Goal: Task Accomplishment & Management: Manage account settings

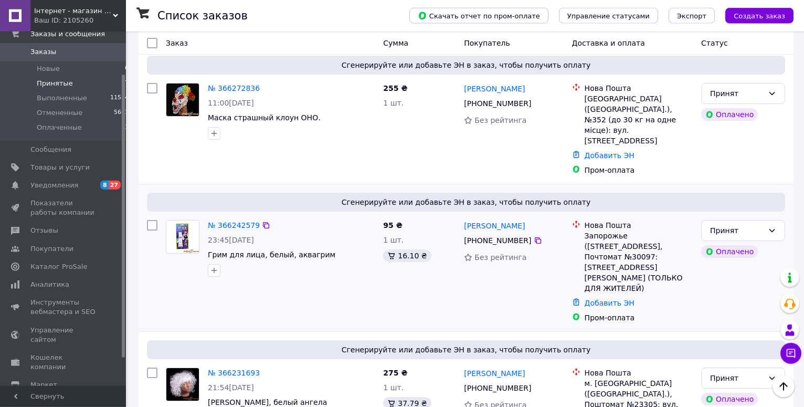
scroll to position [214, 0]
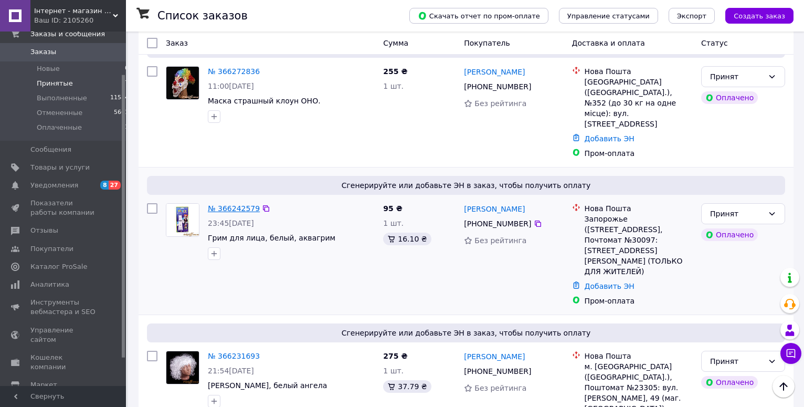
click at [216, 204] on link "№ 366242579" at bounding box center [234, 208] width 52 height 8
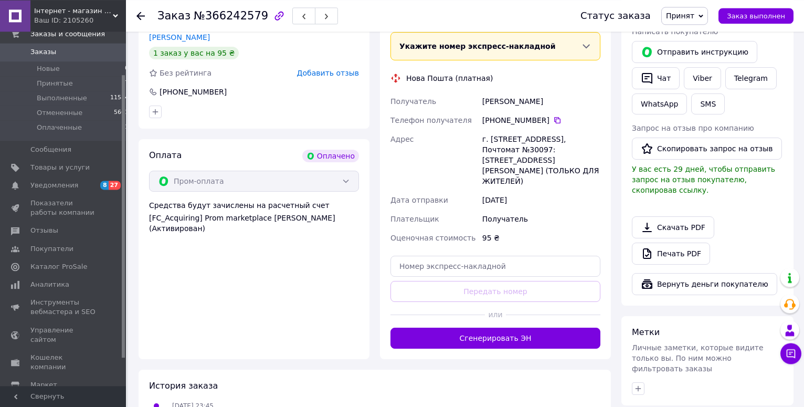
scroll to position [482, 0]
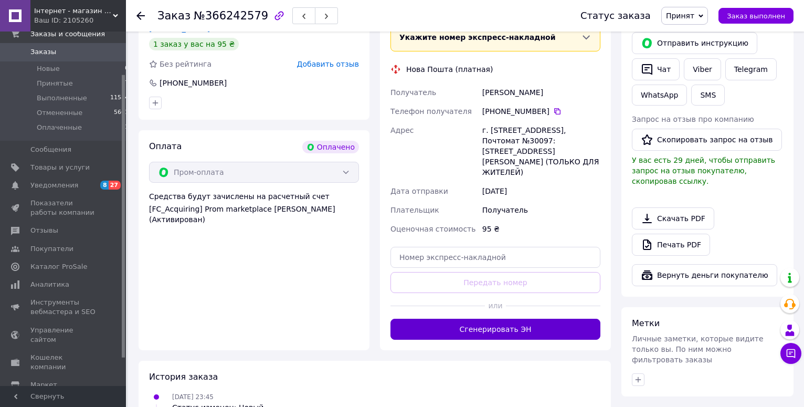
click at [502, 326] on button "Сгенерировать ЭН" at bounding box center [495, 328] width 210 height 21
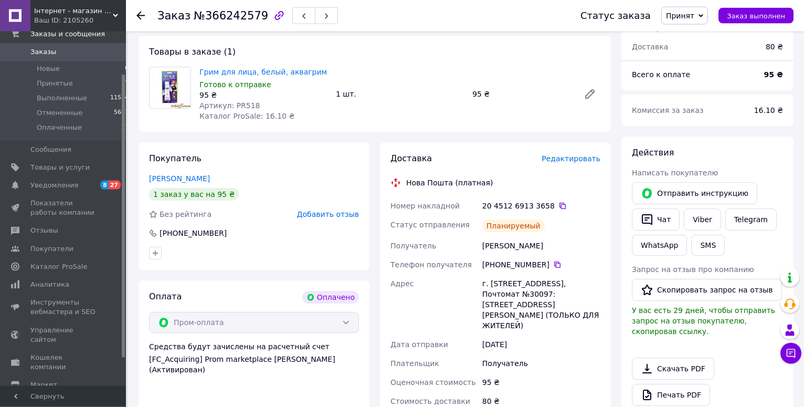
scroll to position [268, 0]
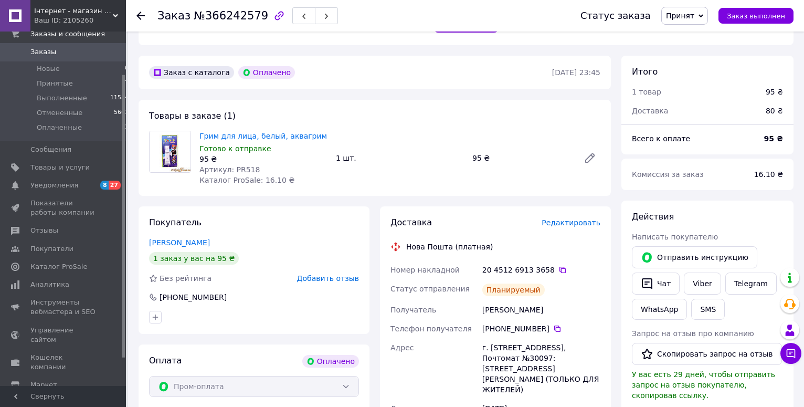
drag, startPoint x: 775, startPoint y: 15, endPoint x: 743, endPoint y: 3, distance: 34.2
click at [775, 15] on span "Заказ выполнен" at bounding box center [756, 16] width 58 height 8
click at [42, 129] on span "Оплаченные" at bounding box center [59, 127] width 45 height 9
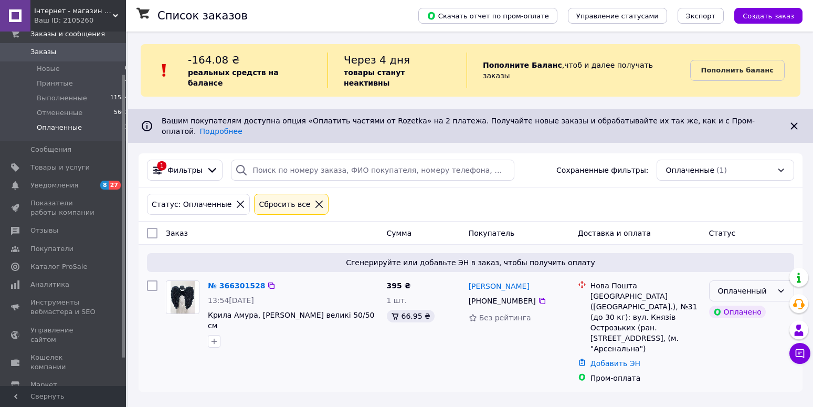
click at [729, 285] on div "Оплаченный" at bounding box center [745, 291] width 55 height 12
click at [726, 292] on li "Принят" at bounding box center [751, 294] width 84 height 19
click at [57, 82] on span "Принятые" at bounding box center [55, 83] width 36 height 9
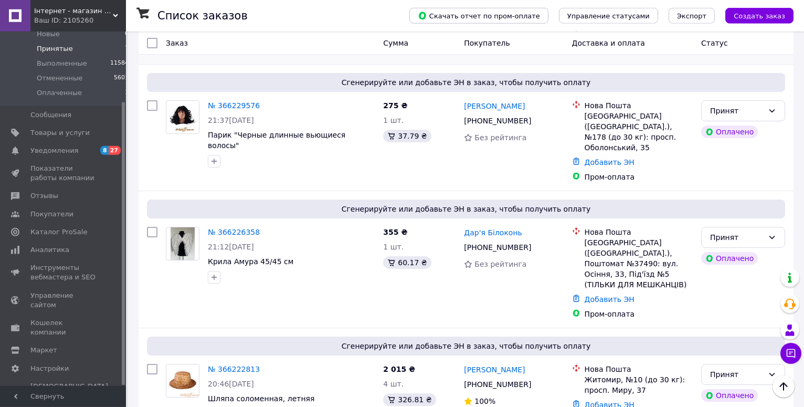
scroll to position [629, 0]
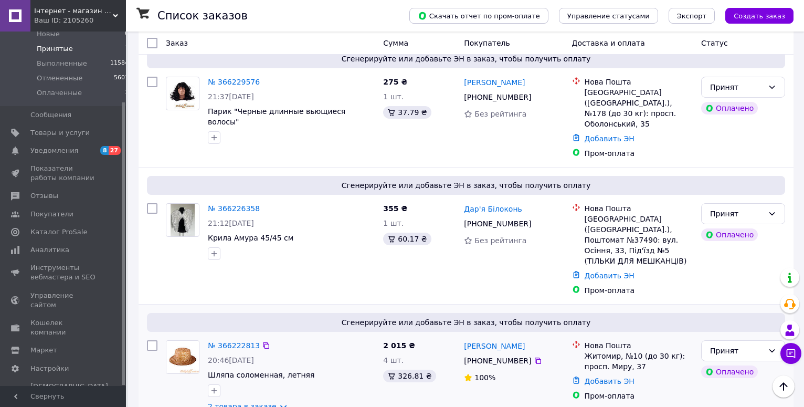
click at [248, 402] on link "2 товара в заказе" at bounding box center [242, 406] width 69 height 8
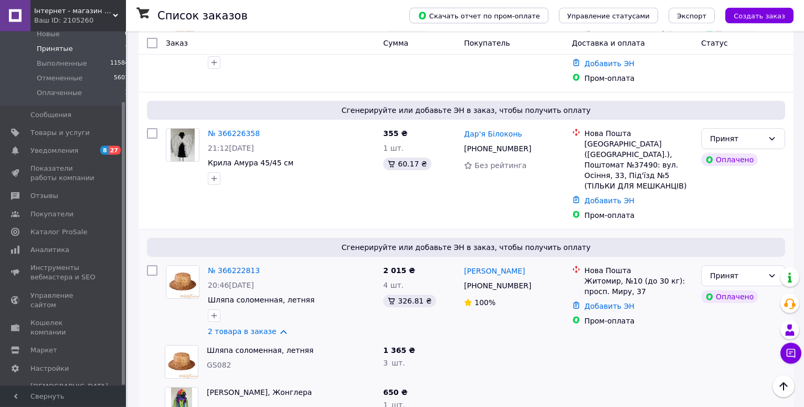
scroll to position [713, 0]
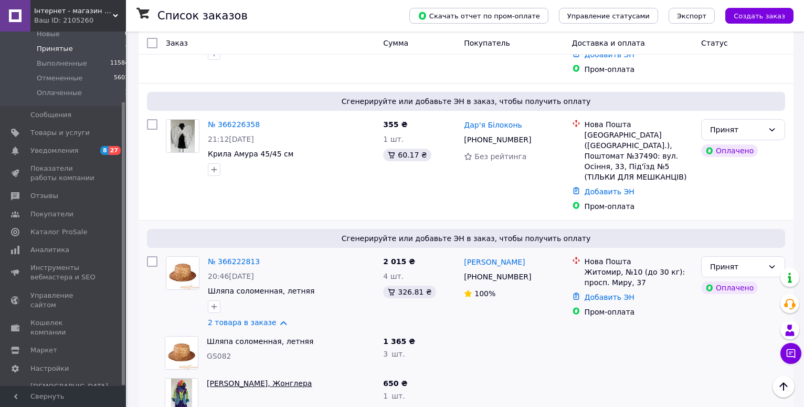
click at [255, 379] on link "[PERSON_NAME], Жонглера" at bounding box center [259, 383] width 105 height 8
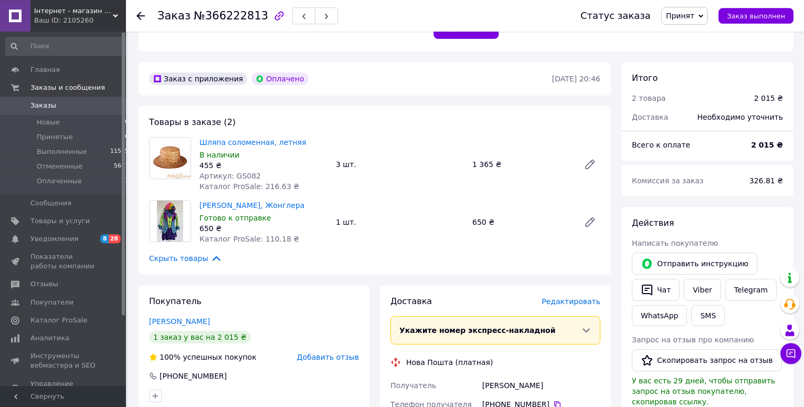
scroll to position [214, 0]
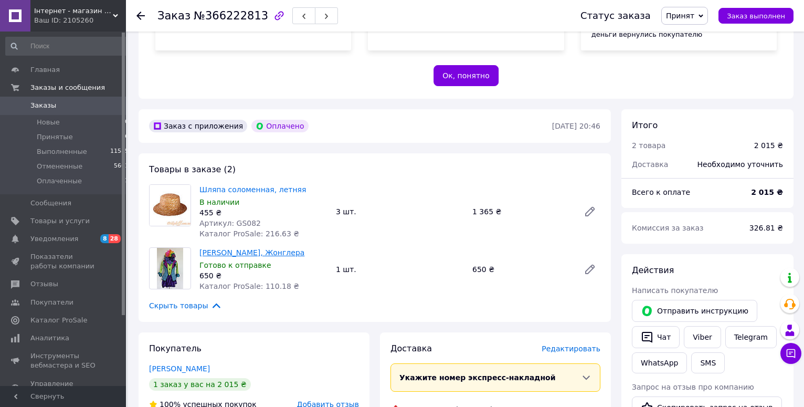
click at [233, 256] on link "[PERSON_NAME], Жонглера" at bounding box center [251, 252] width 105 height 8
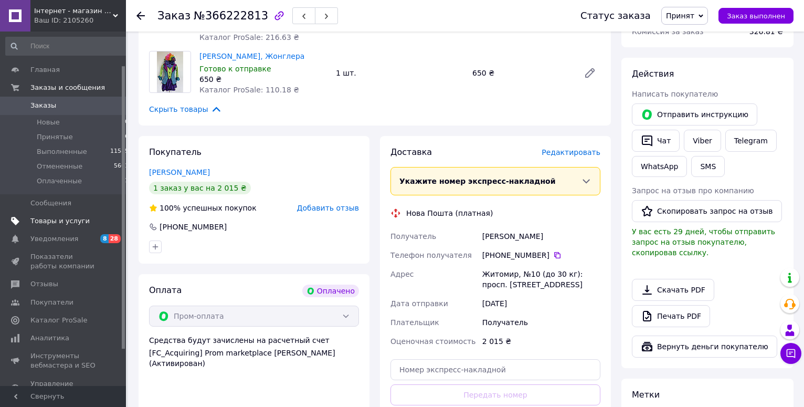
scroll to position [54, 0]
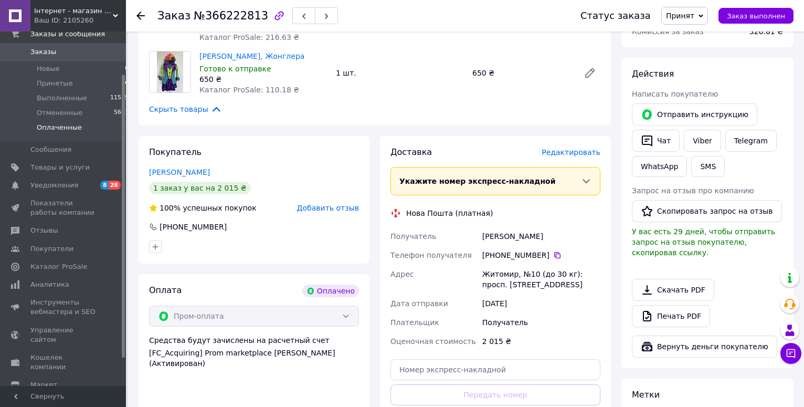
click at [46, 128] on span "Оплаченные" at bounding box center [59, 127] width 45 height 9
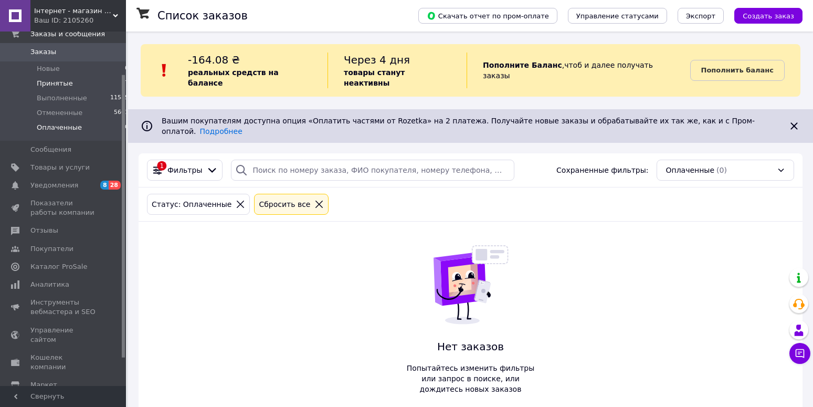
click at [64, 82] on span "Принятые" at bounding box center [55, 83] width 36 height 9
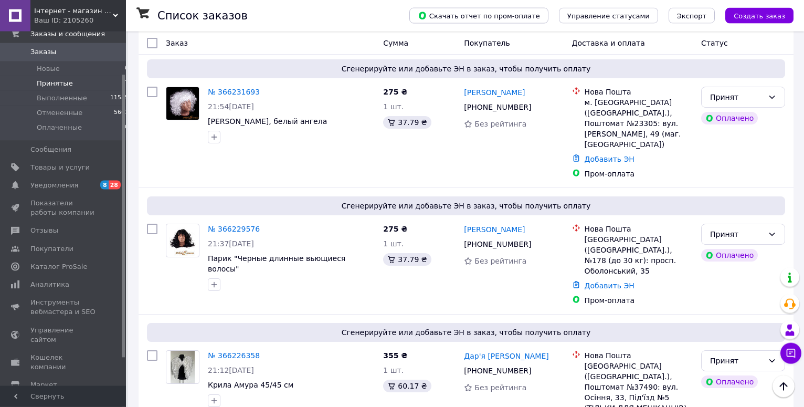
scroll to position [482, 0]
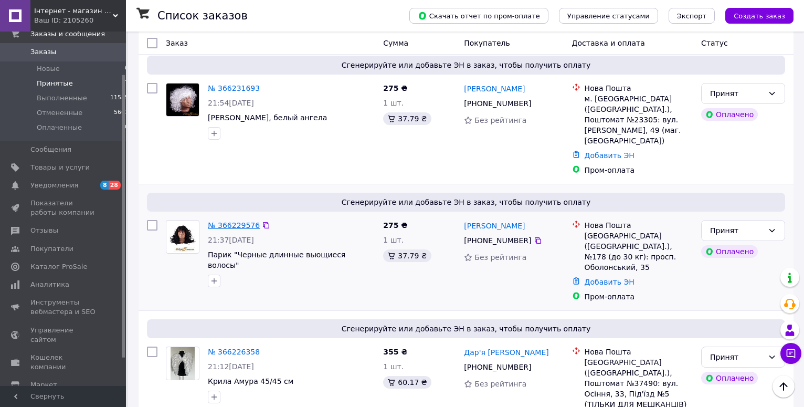
click at [220, 221] on link "№ 366229576" at bounding box center [234, 225] width 52 height 8
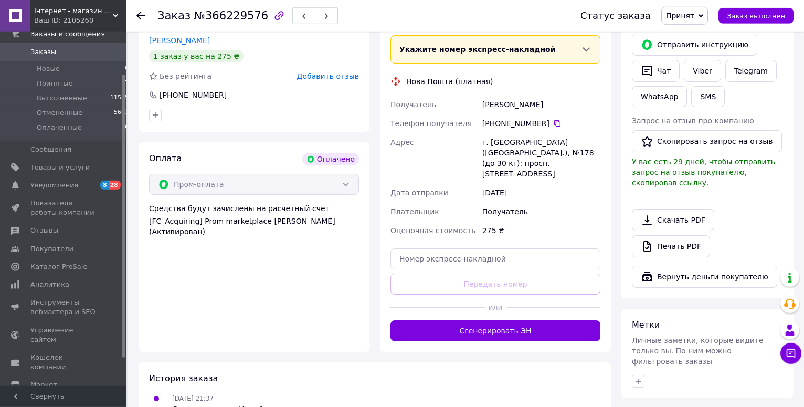
scroll to position [501, 0]
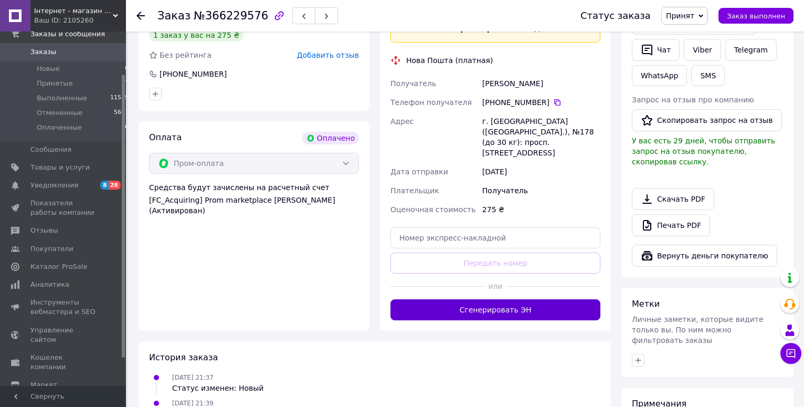
click at [447, 299] on button "Сгенерировать ЭН" at bounding box center [495, 309] width 210 height 21
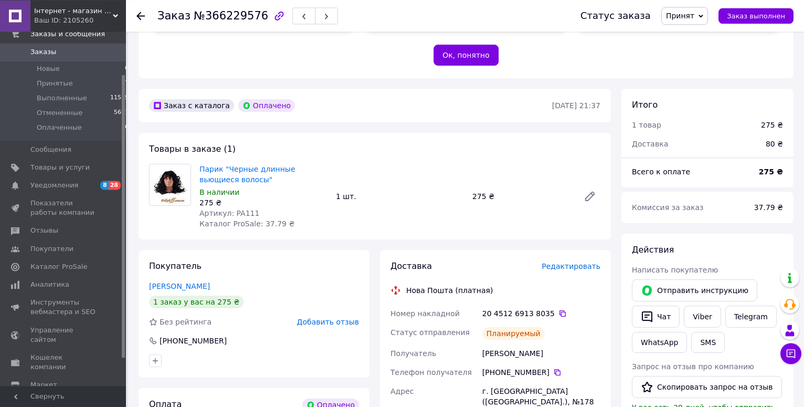
scroll to position [233, 0]
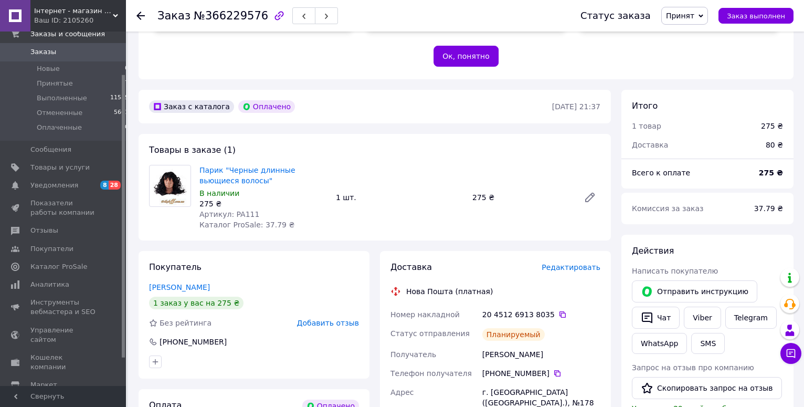
click at [682, 19] on span "Принят" at bounding box center [680, 16] width 28 height 8
click at [679, 33] on li "Выполнен" at bounding box center [690, 37] width 56 height 16
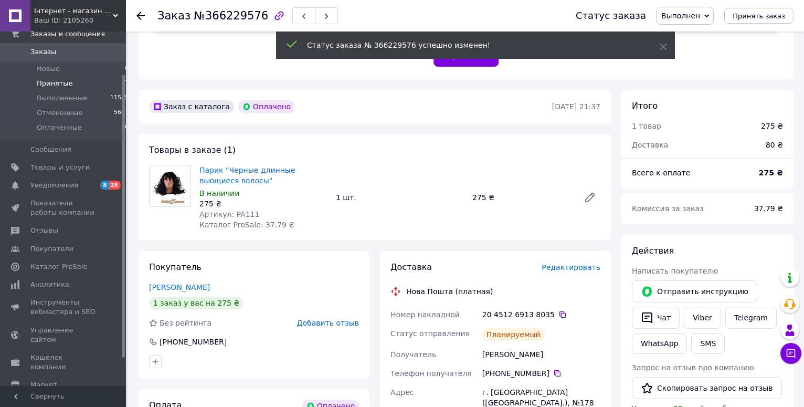
click at [39, 80] on span "Принятые" at bounding box center [55, 83] width 36 height 9
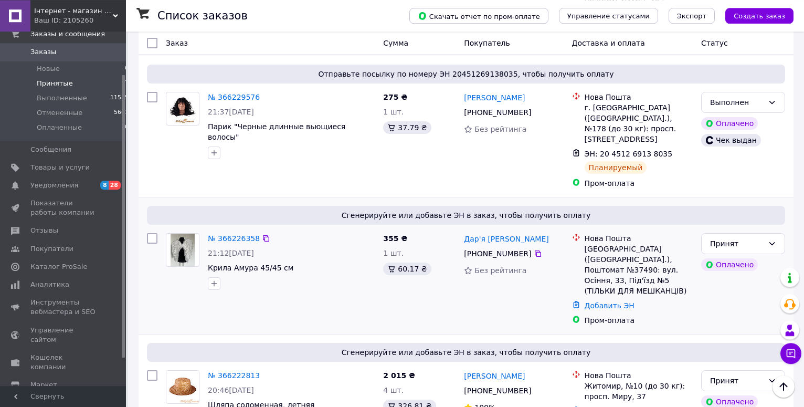
scroll to position [629, 0]
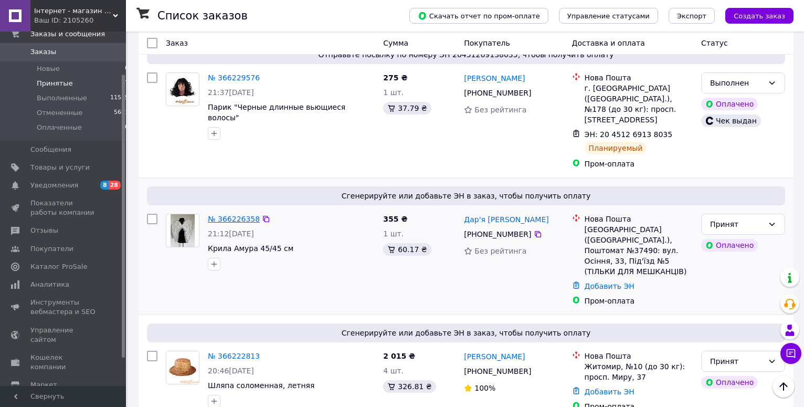
click at [226, 215] on link "№ 366226358" at bounding box center [234, 219] width 52 height 8
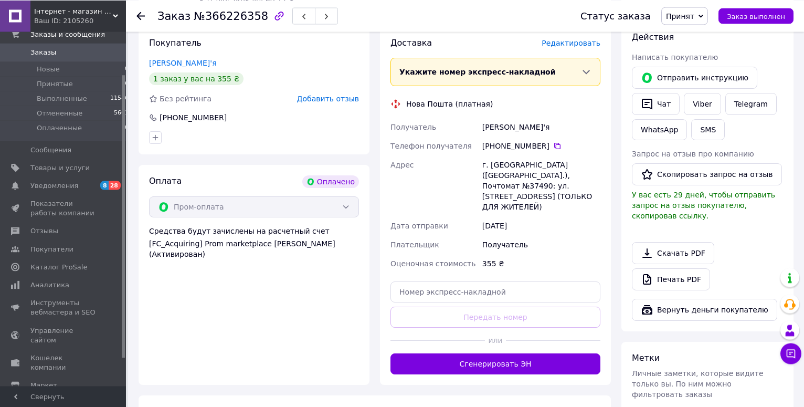
scroll to position [447, 0]
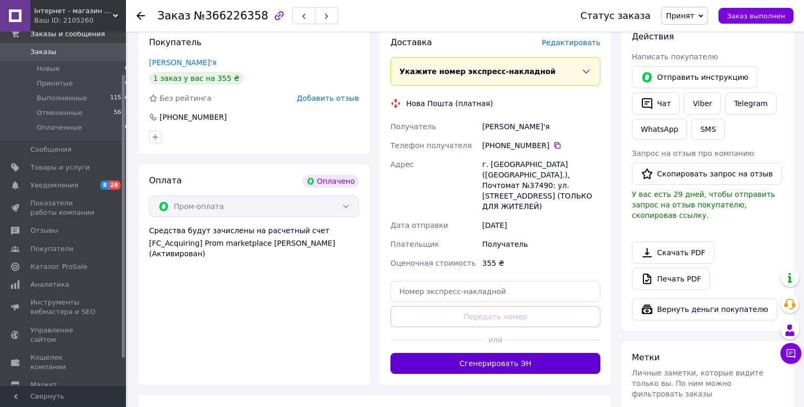
click at [424, 353] on button "Сгенерировать ЭН" at bounding box center [495, 363] width 210 height 21
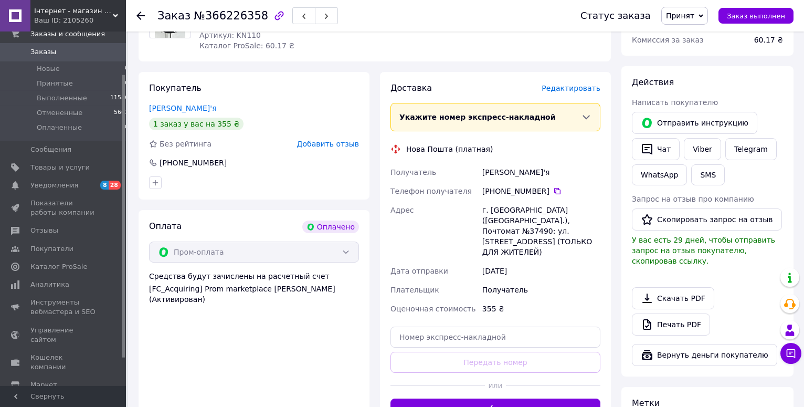
scroll to position [340, 0]
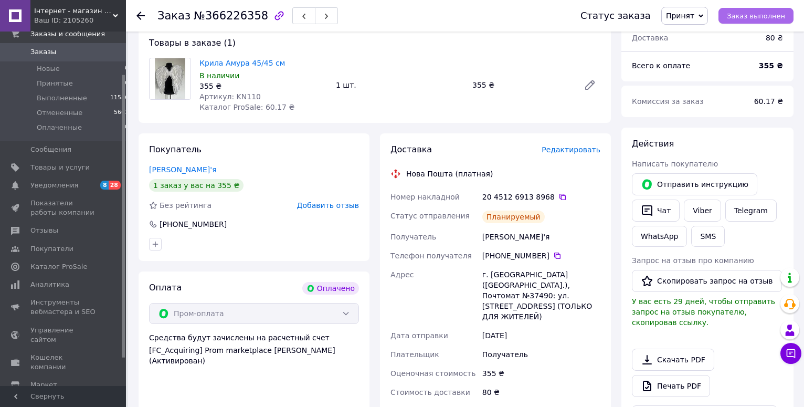
click at [764, 17] on span "Заказ выполнен" at bounding box center [756, 16] width 58 height 8
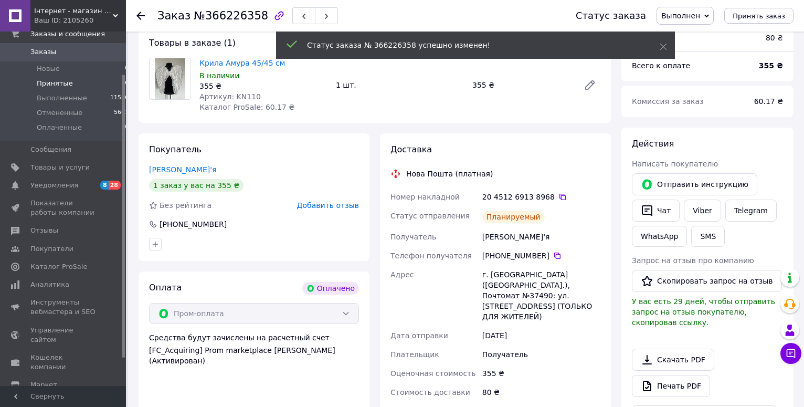
click at [50, 83] on span "Принятые" at bounding box center [55, 83] width 36 height 9
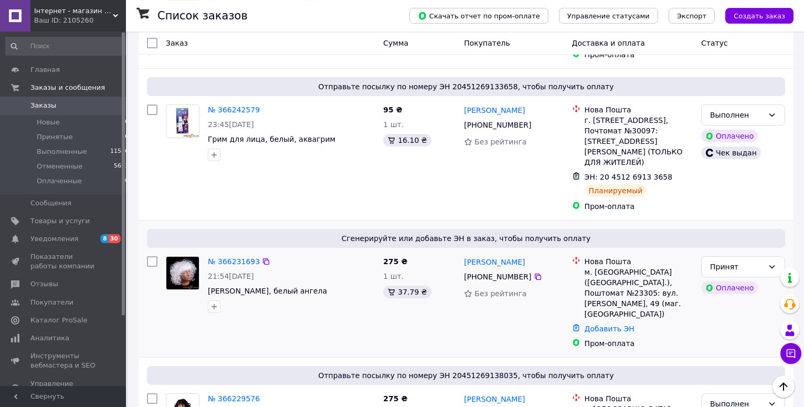
scroll to position [428, 0]
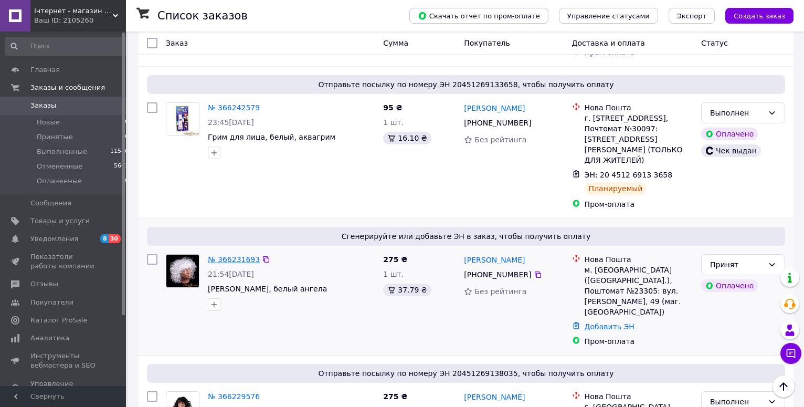
click at [222, 255] on link "№ 366231693" at bounding box center [234, 259] width 52 height 8
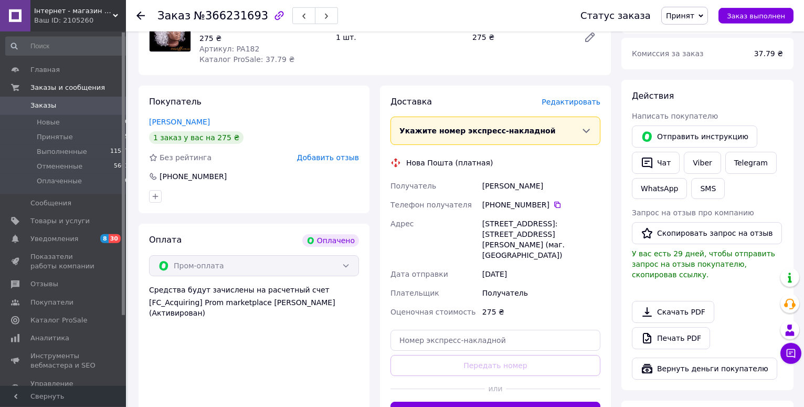
scroll to position [428, 0]
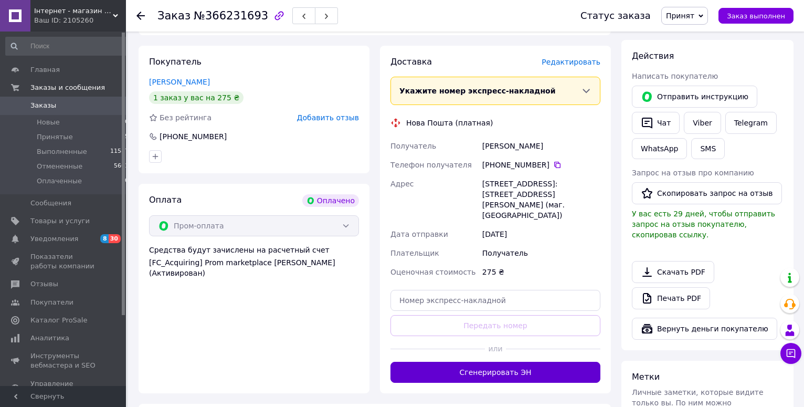
click at [512, 365] on button "Сгенерировать ЭН" at bounding box center [495, 371] width 210 height 21
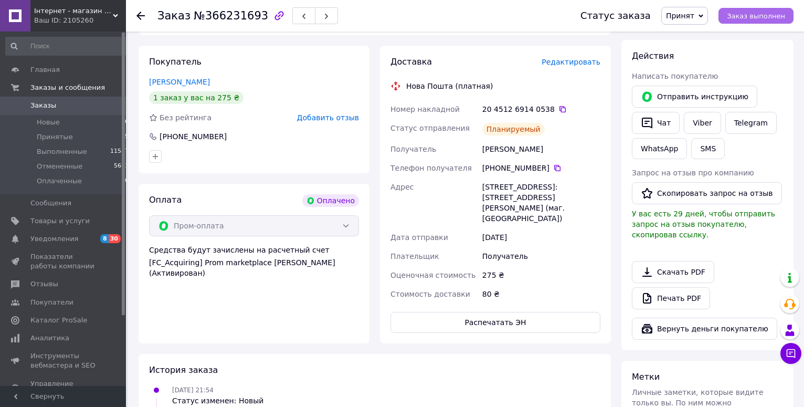
click at [751, 18] on span "Заказ выполнен" at bounding box center [756, 16] width 58 height 8
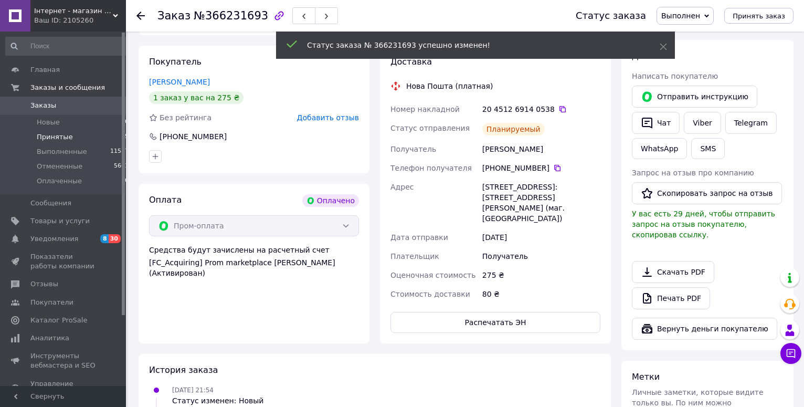
click at [56, 138] on span "Принятые" at bounding box center [55, 136] width 36 height 9
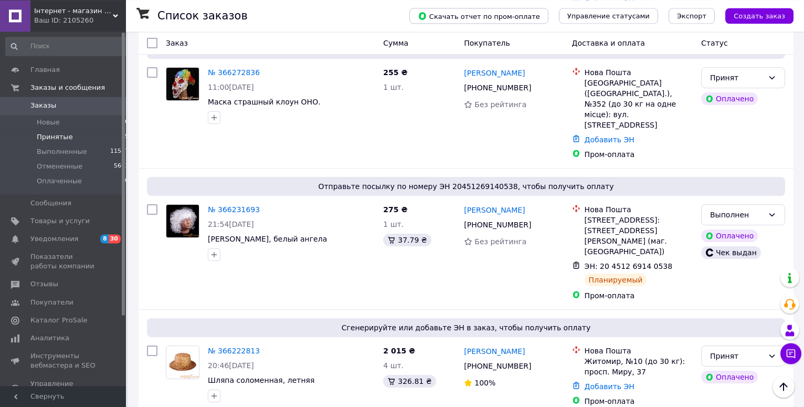
scroll to position [397, 0]
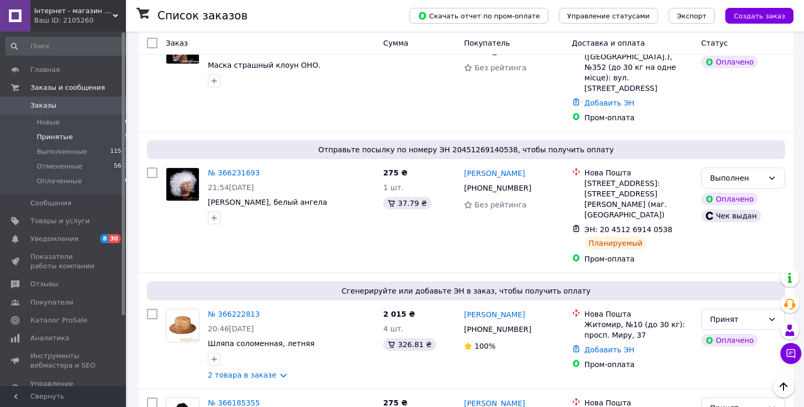
click at [50, 133] on span "Принятые" at bounding box center [55, 136] width 36 height 9
click at [229, 398] on link "№ 366185355" at bounding box center [234, 402] width 52 height 8
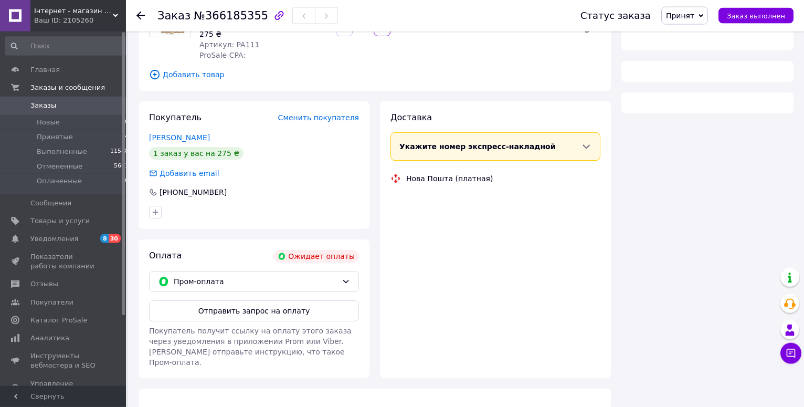
scroll to position [124, 0]
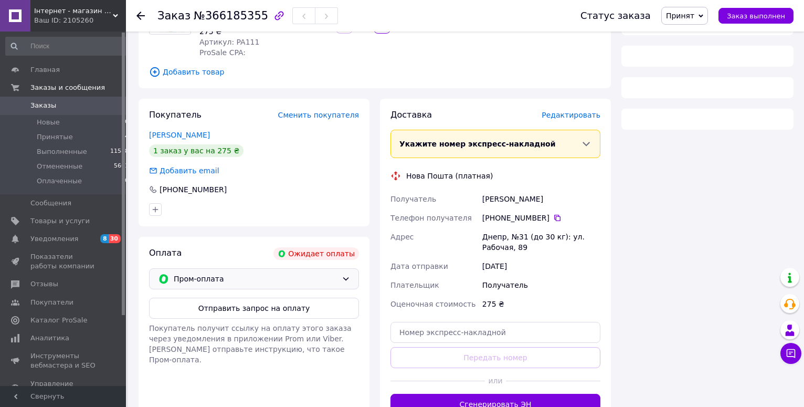
click at [225, 282] on span "Пром-оплата" at bounding box center [256, 279] width 164 height 12
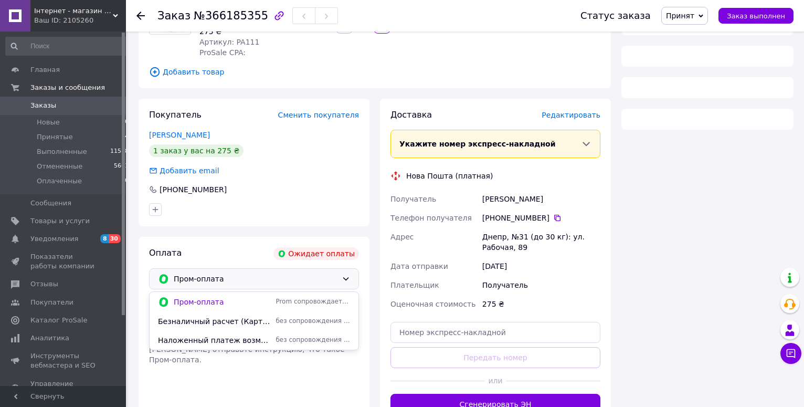
scroll to position [178, 0]
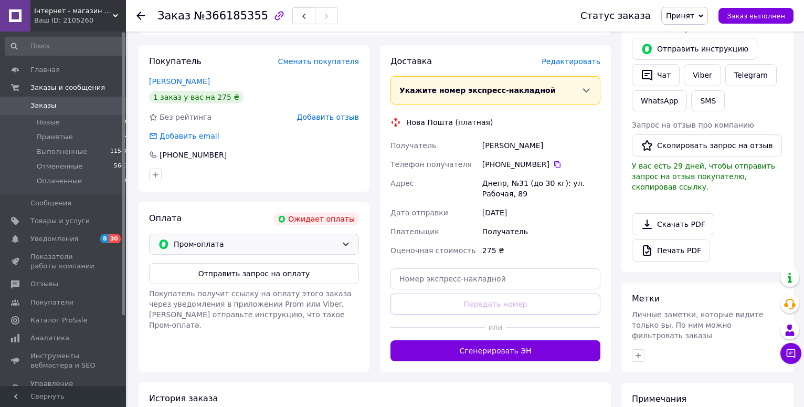
click at [190, 244] on span "Пром-оплата" at bounding box center [256, 244] width 164 height 12
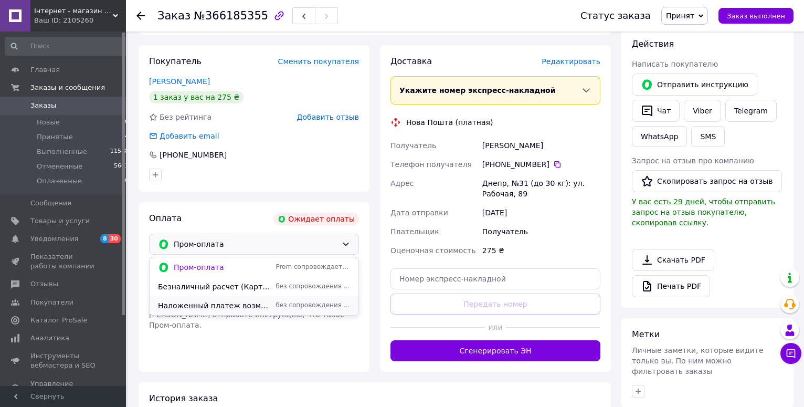
click at [184, 305] on span "Наложенный платеж возможен от сумы заказа больше 500 грн" at bounding box center [214, 305] width 113 height 10
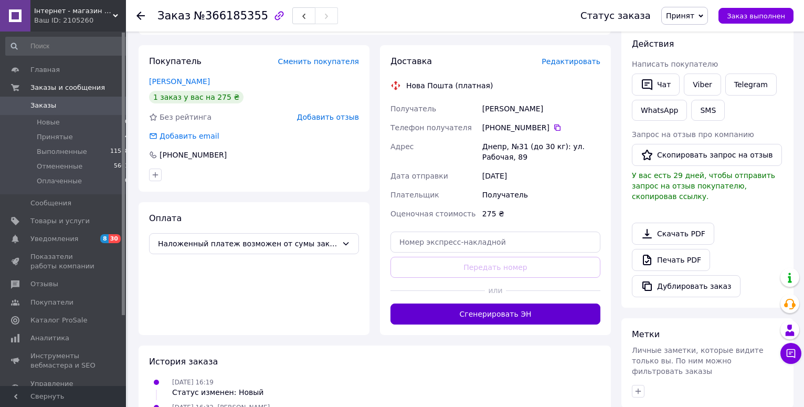
click at [432, 317] on button "Сгенерировать ЭН" at bounding box center [495, 313] width 210 height 21
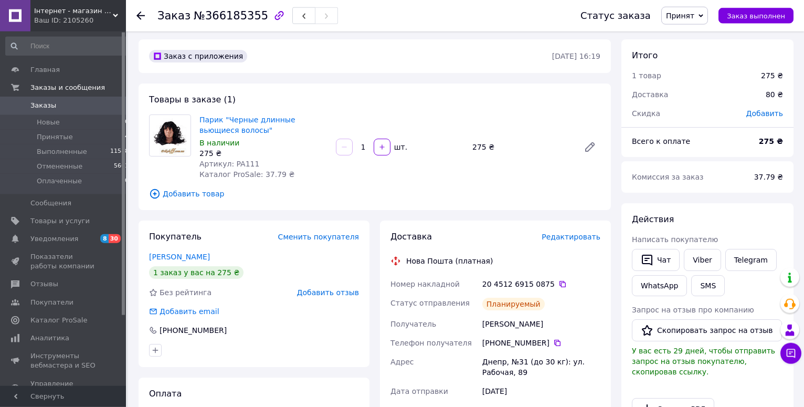
scroll to position [0, 0]
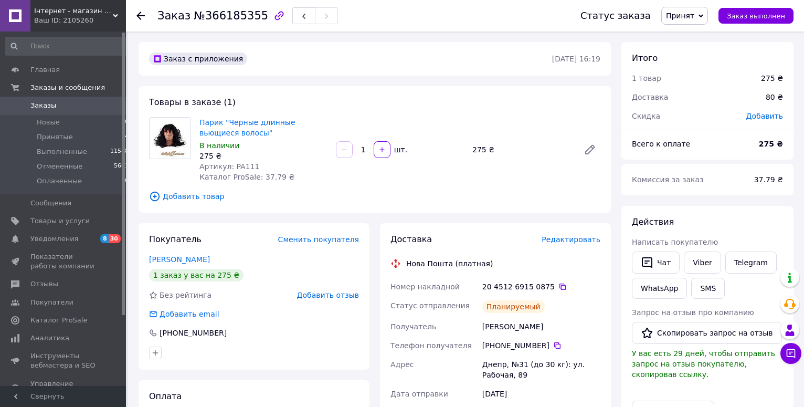
click at [690, 17] on span "Принят" at bounding box center [680, 16] width 28 height 8
click at [686, 37] on li "Выполнен" at bounding box center [690, 37] width 56 height 16
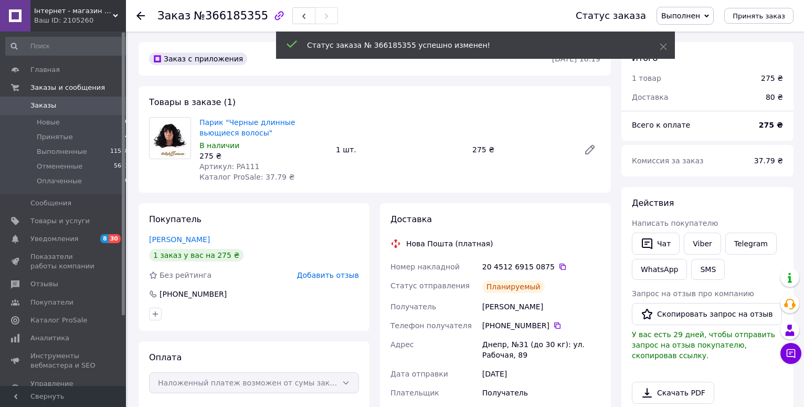
click at [57, 136] on span "Принятые" at bounding box center [55, 136] width 36 height 9
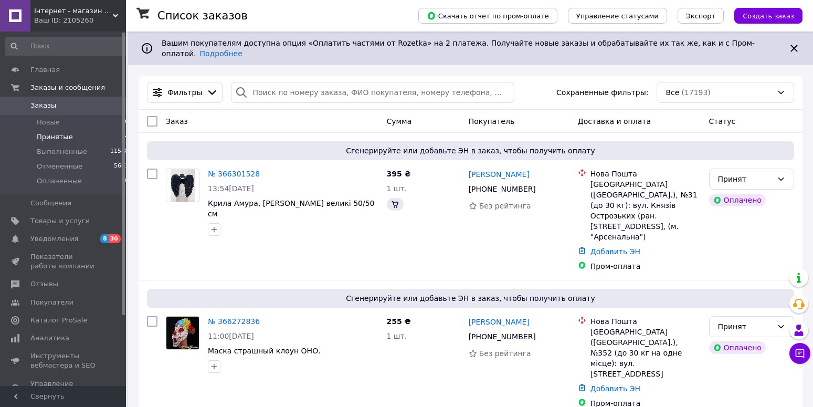
click at [70, 135] on li "Принятые 4" at bounding box center [67, 137] width 135 height 15
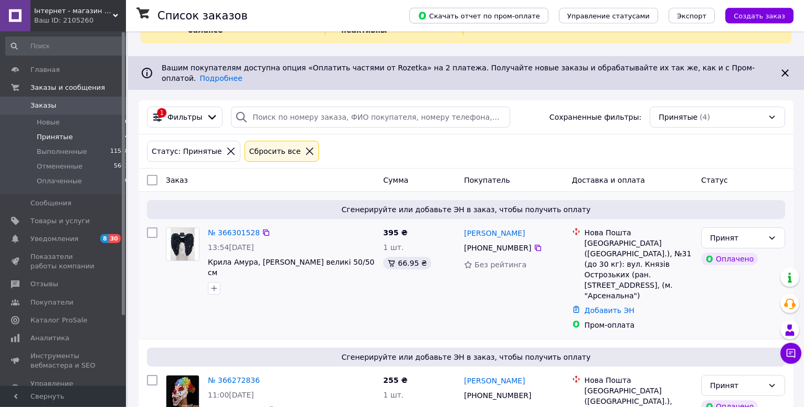
scroll to position [54, 0]
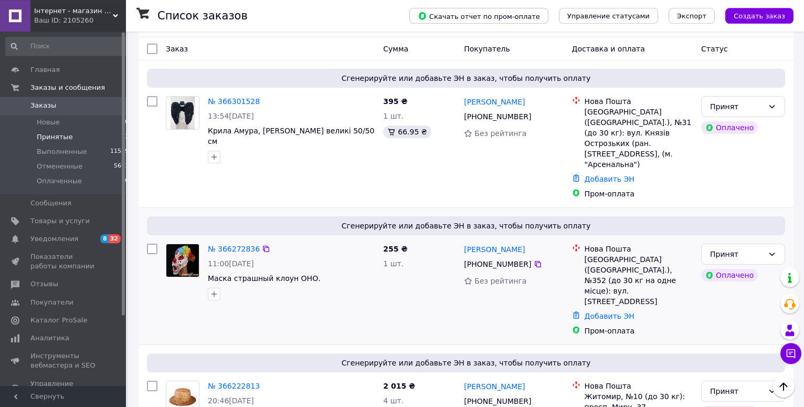
scroll to position [188, 0]
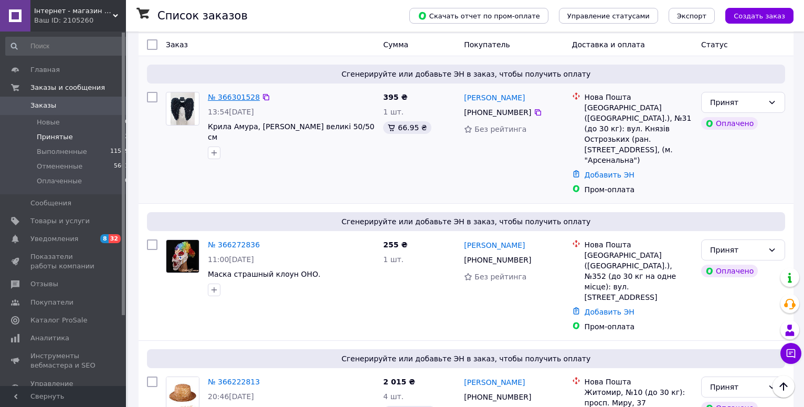
click at [220, 93] on link "№ 366301528" at bounding box center [234, 97] width 52 height 8
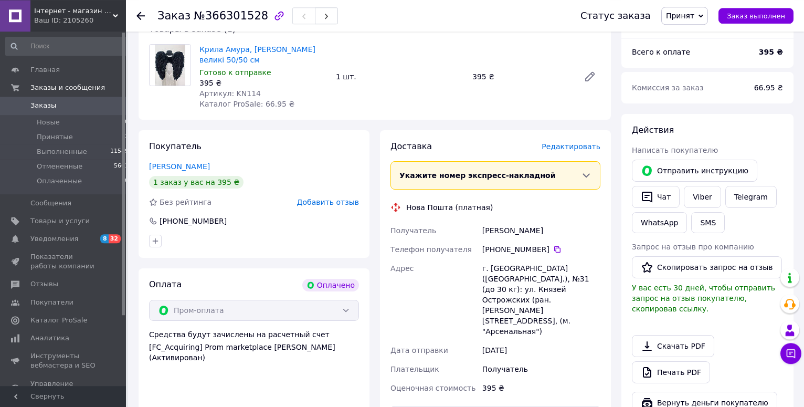
scroll to position [482, 0]
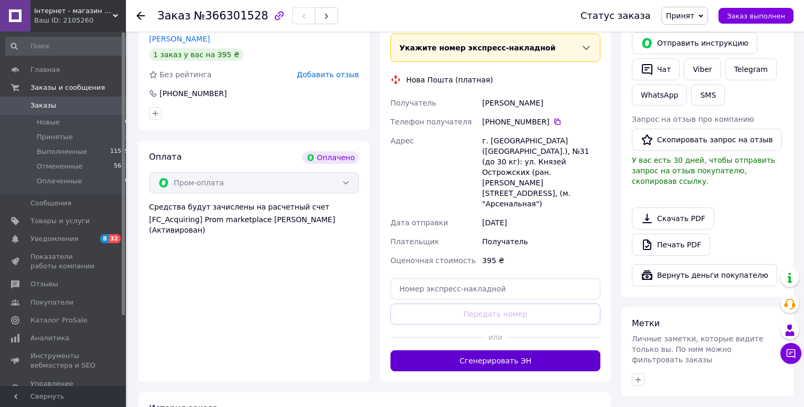
click at [526, 350] on button "Сгенерировать ЭН" at bounding box center [495, 360] width 210 height 21
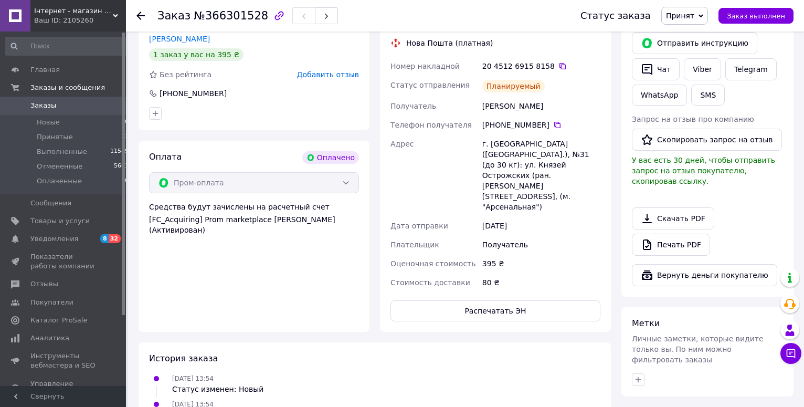
drag, startPoint x: 748, startPoint y: 16, endPoint x: 725, endPoint y: 5, distance: 24.9
click at [747, 16] on span "Заказ выполнен" at bounding box center [756, 16] width 58 height 8
click at [46, 136] on span "Принятые" at bounding box center [55, 136] width 36 height 9
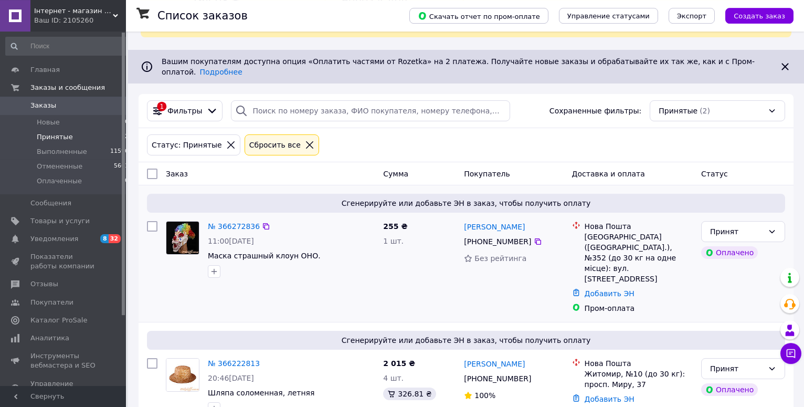
scroll to position [62, 0]
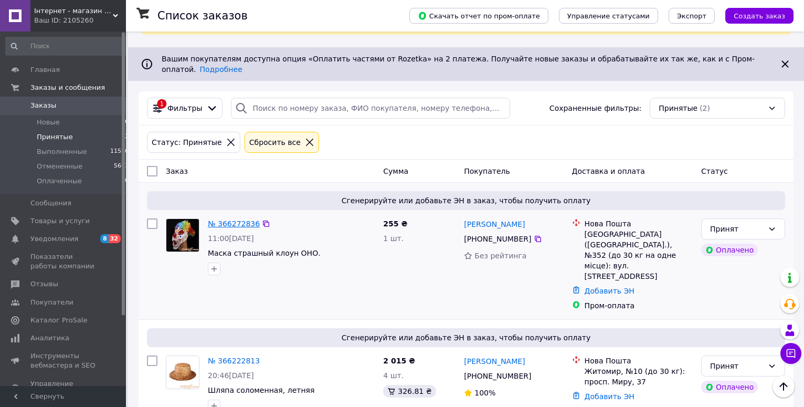
click at [214, 219] on link "№ 366272836" at bounding box center [234, 223] width 52 height 8
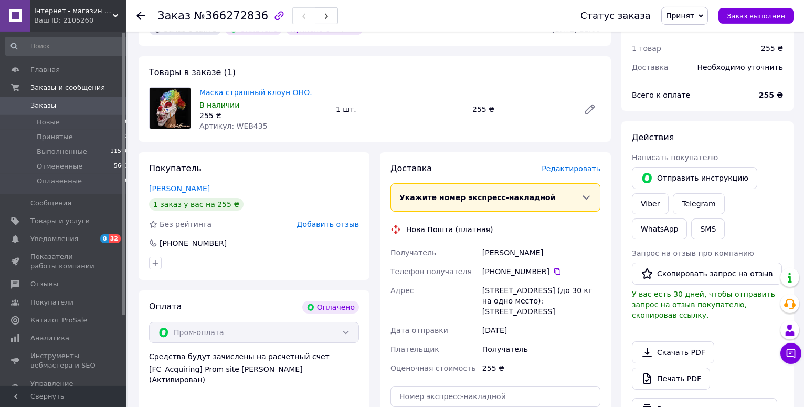
scroll to position [383, 0]
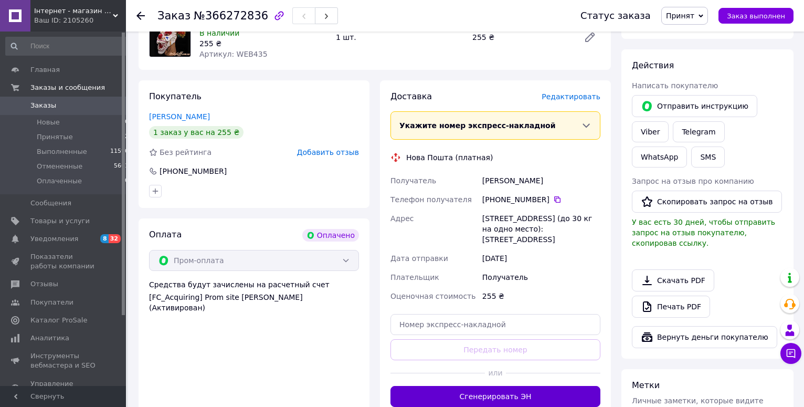
click at [503, 394] on button "Сгенерировать ЭН" at bounding box center [495, 396] width 210 height 21
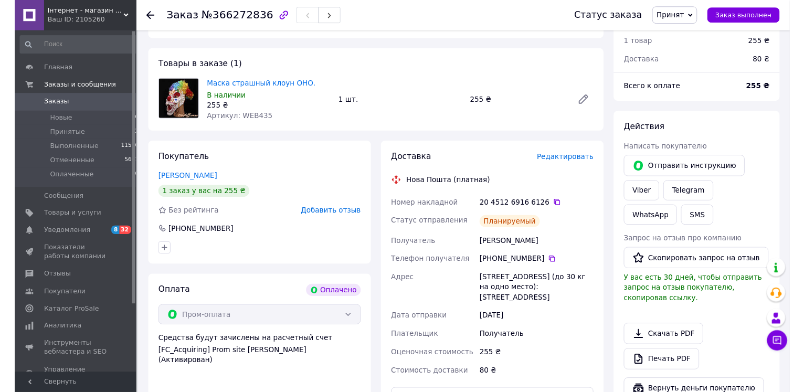
scroll to position [276, 0]
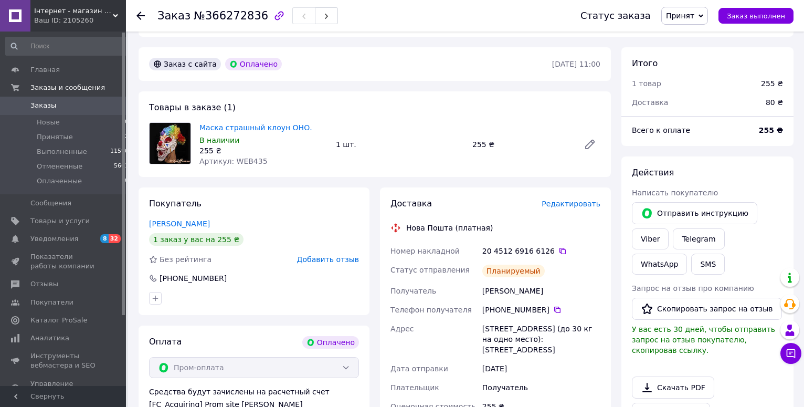
click at [694, 18] on span "Принят" at bounding box center [680, 16] width 28 height 8
click at [688, 34] on li "Выполнен" at bounding box center [690, 37] width 56 height 16
